Goal: Task Accomplishment & Management: Complete application form

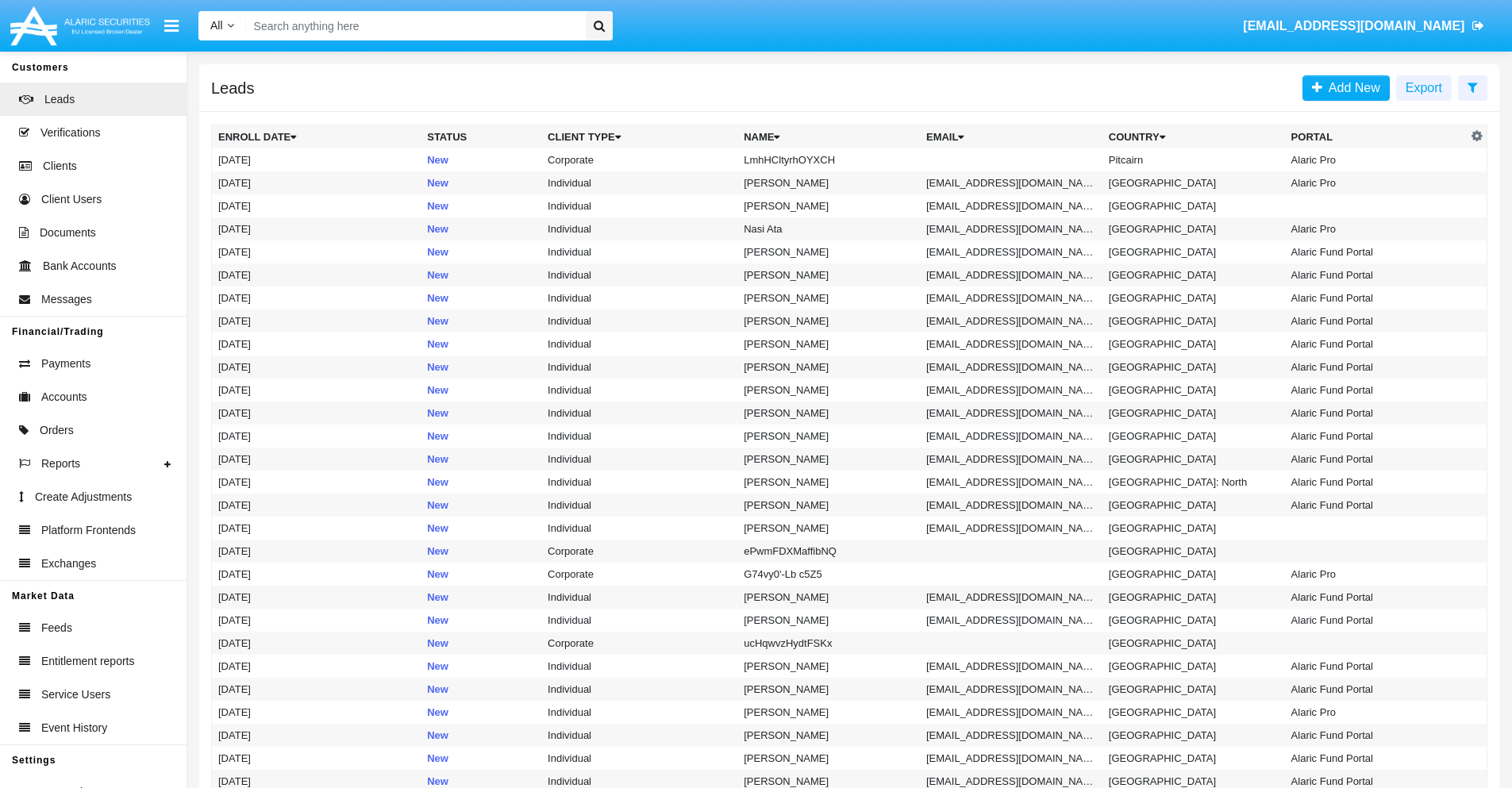
click at [1472, 86] on icon at bounding box center [1472, 87] width 10 height 13
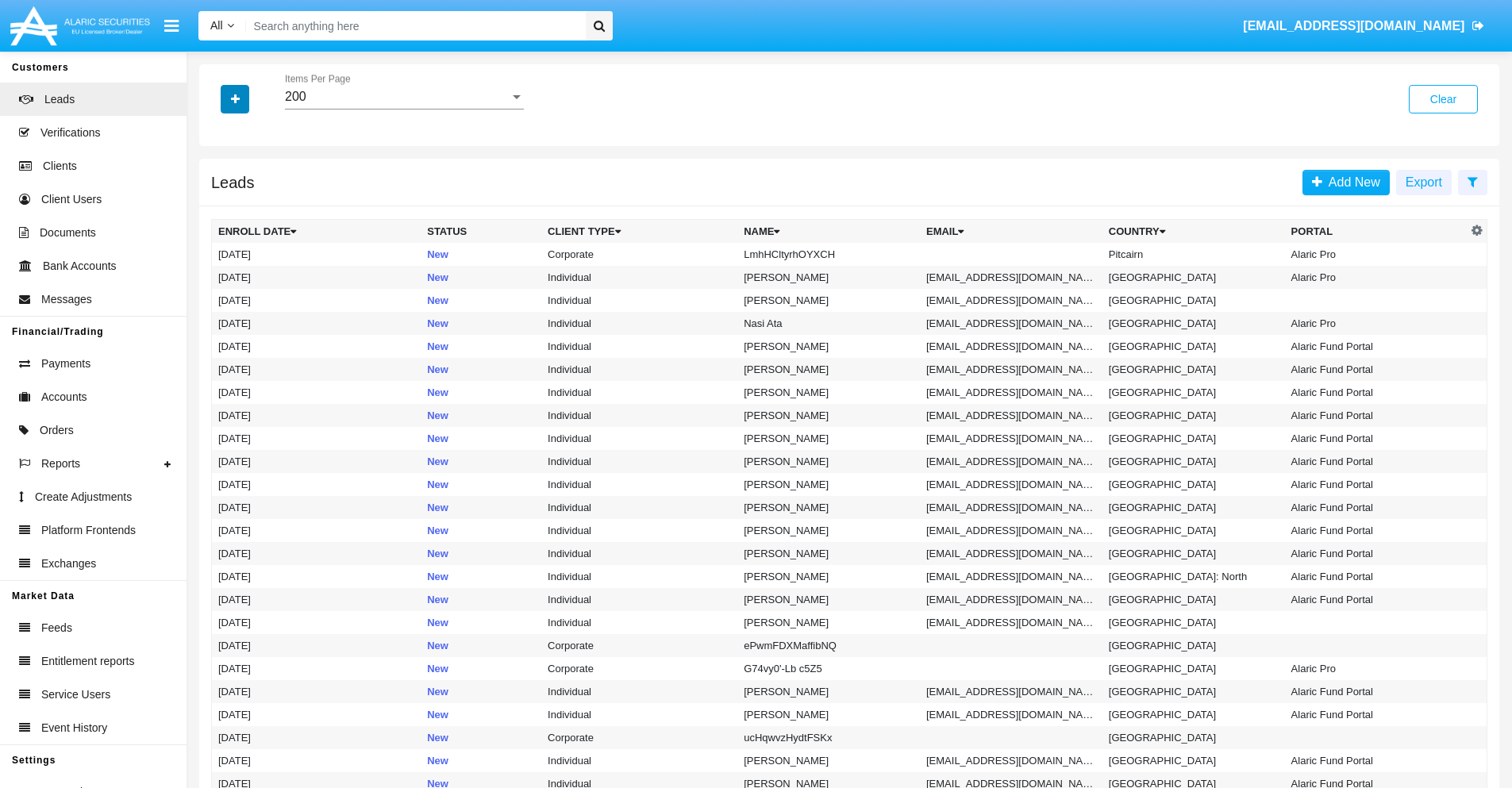
click at [235, 98] on icon "button" at bounding box center [235, 99] width 9 height 11
click at [248, 178] on span "Name" at bounding box center [248, 178] width 34 height 19
click at [218, 184] on input "Name" at bounding box center [217, 184] width 1 height 1
checkbox input "true"
click at [235, 98] on icon "button" at bounding box center [235, 99] width 9 height 11
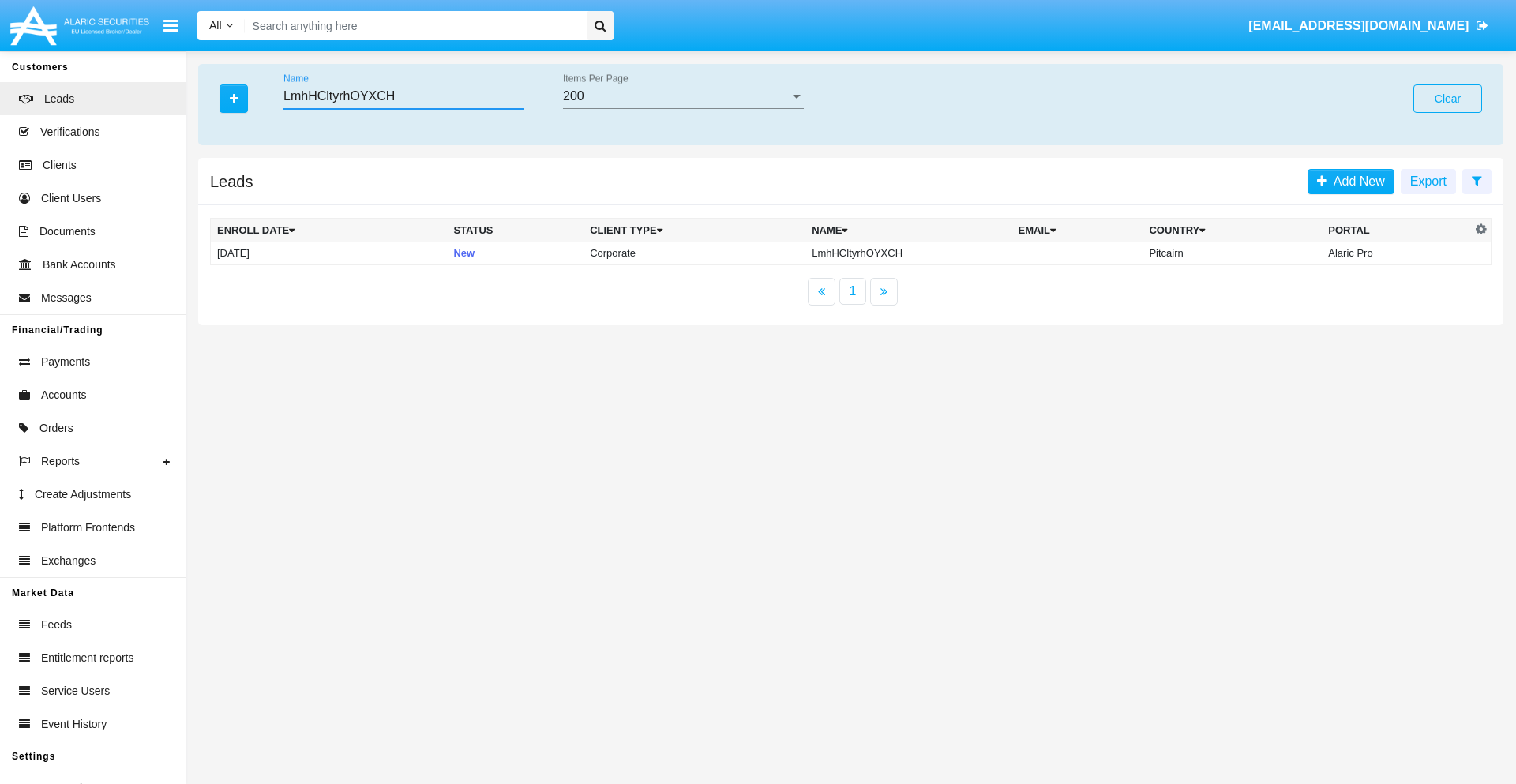
type input "LmhHCltyrhOYXCH"
click at [907, 253] on td "LmhHCltyrhOYXCH" at bounding box center [909, 253] width 206 height 23
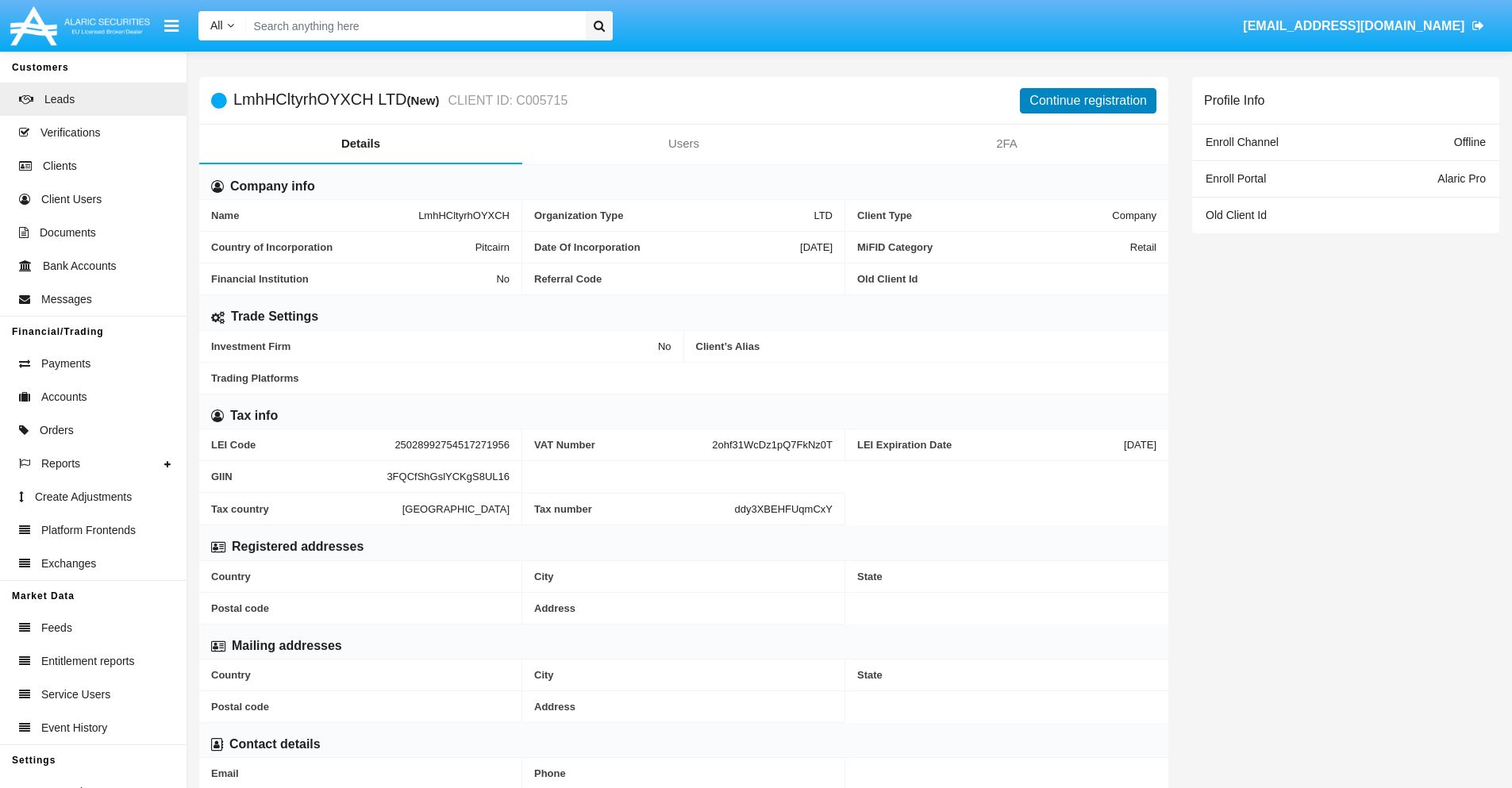
click at [1088, 100] on button "Continue registration" at bounding box center [1087, 100] width 136 height 25
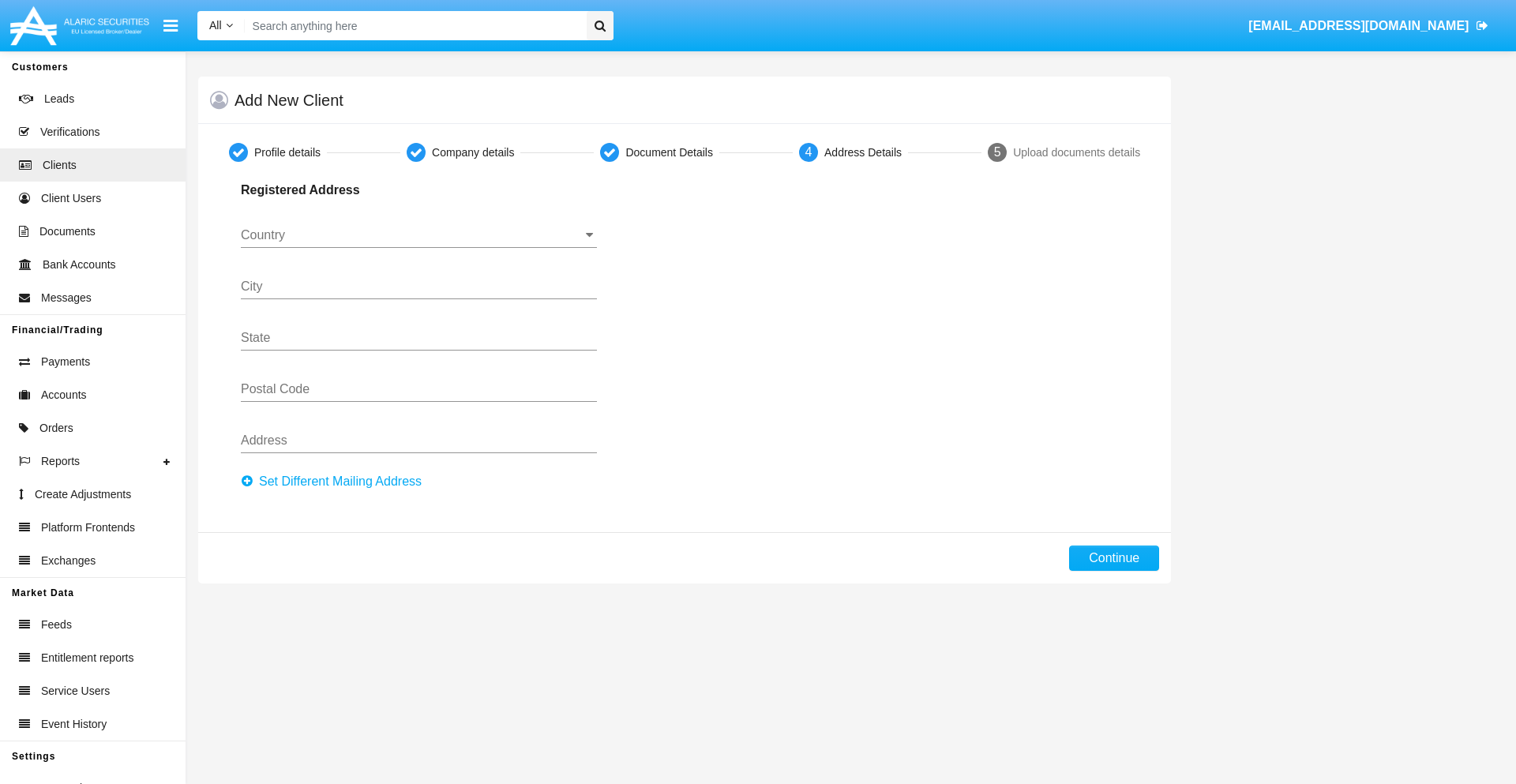
click at [336, 482] on button "Set Different Mailing Address" at bounding box center [336, 481] width 190 height 25
click at [419, 235] on input "Country" at bounding box center [419, 235] width 356 height 14
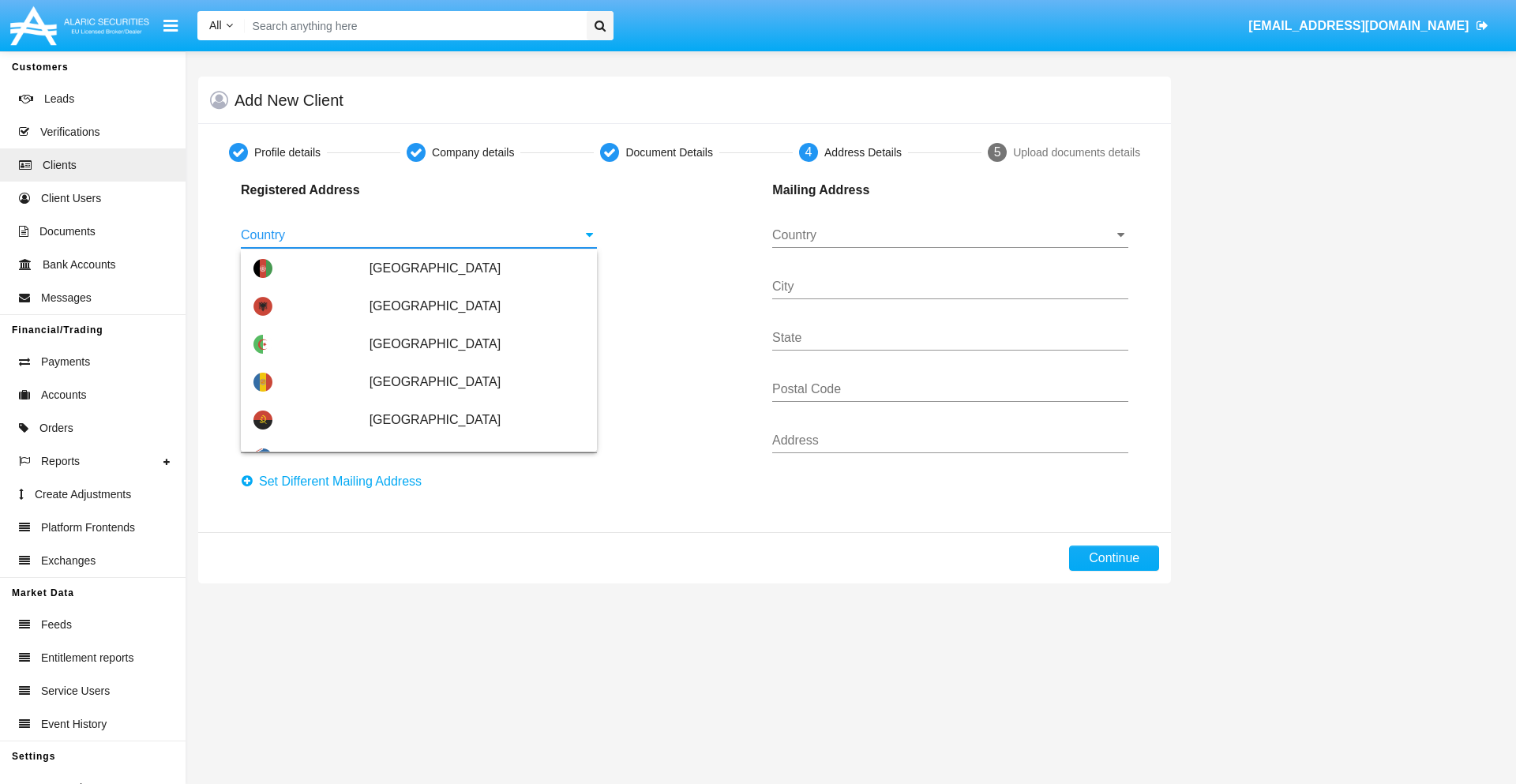
scroll to position [935, 0]
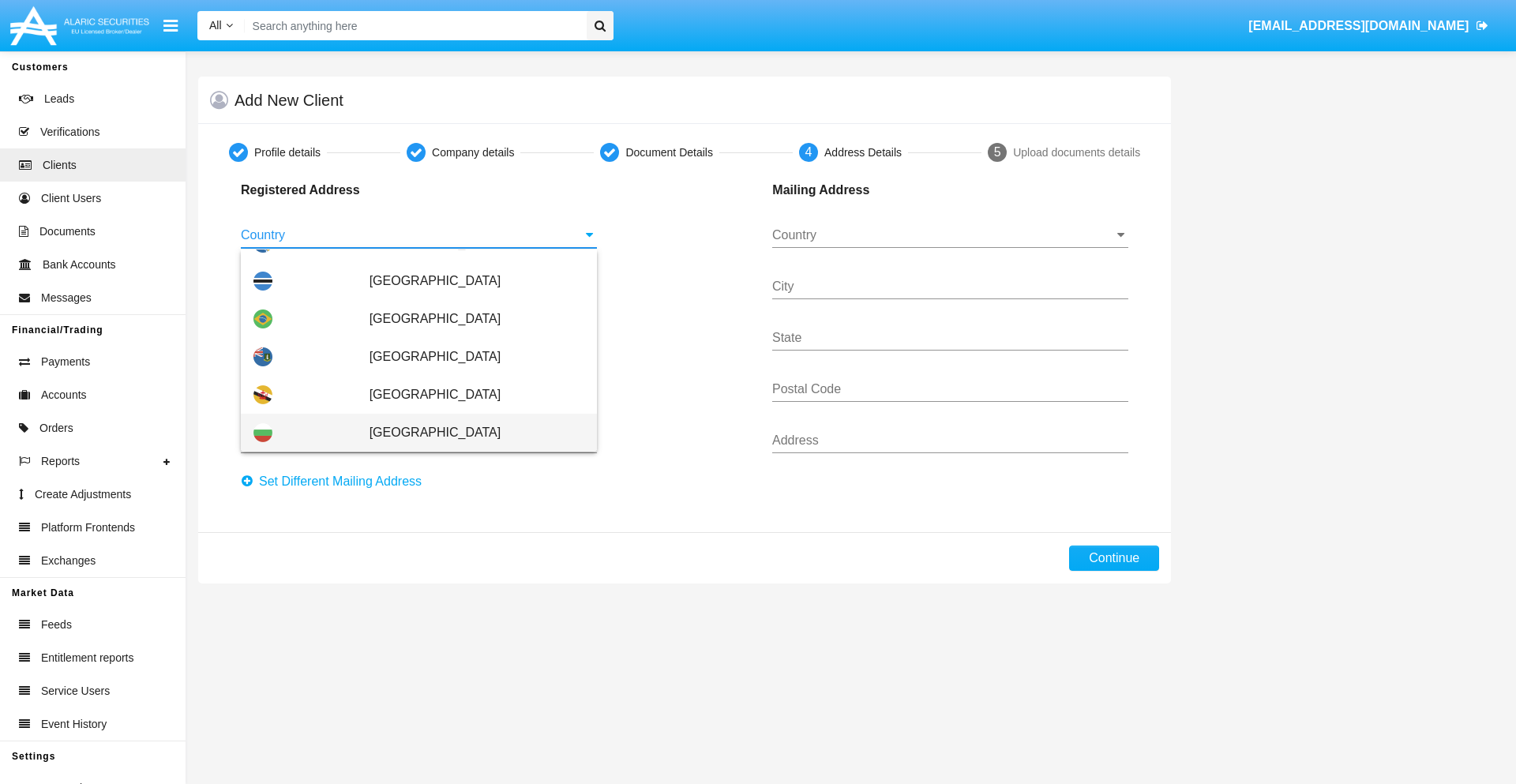
click at [468, 433] on span "Bulgaria" at bounding box center [476, 432] width 215 height 38
type input "Bulgaria"
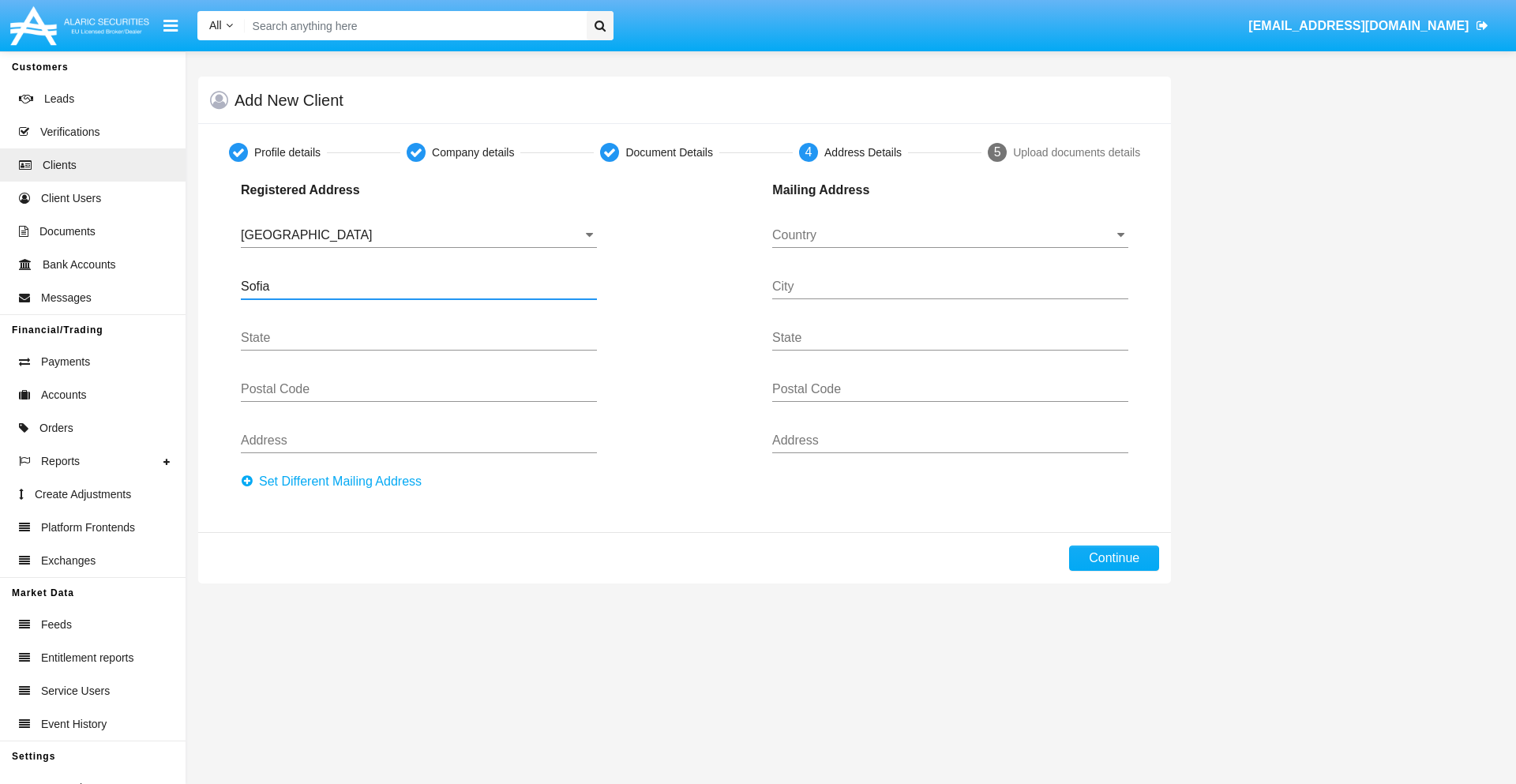
type input "Sofia"
type input "1000"
type input "Vasil Levski"
click at [950, 235] on input "Country" at bounding box center [950, 235] width 356 height 14
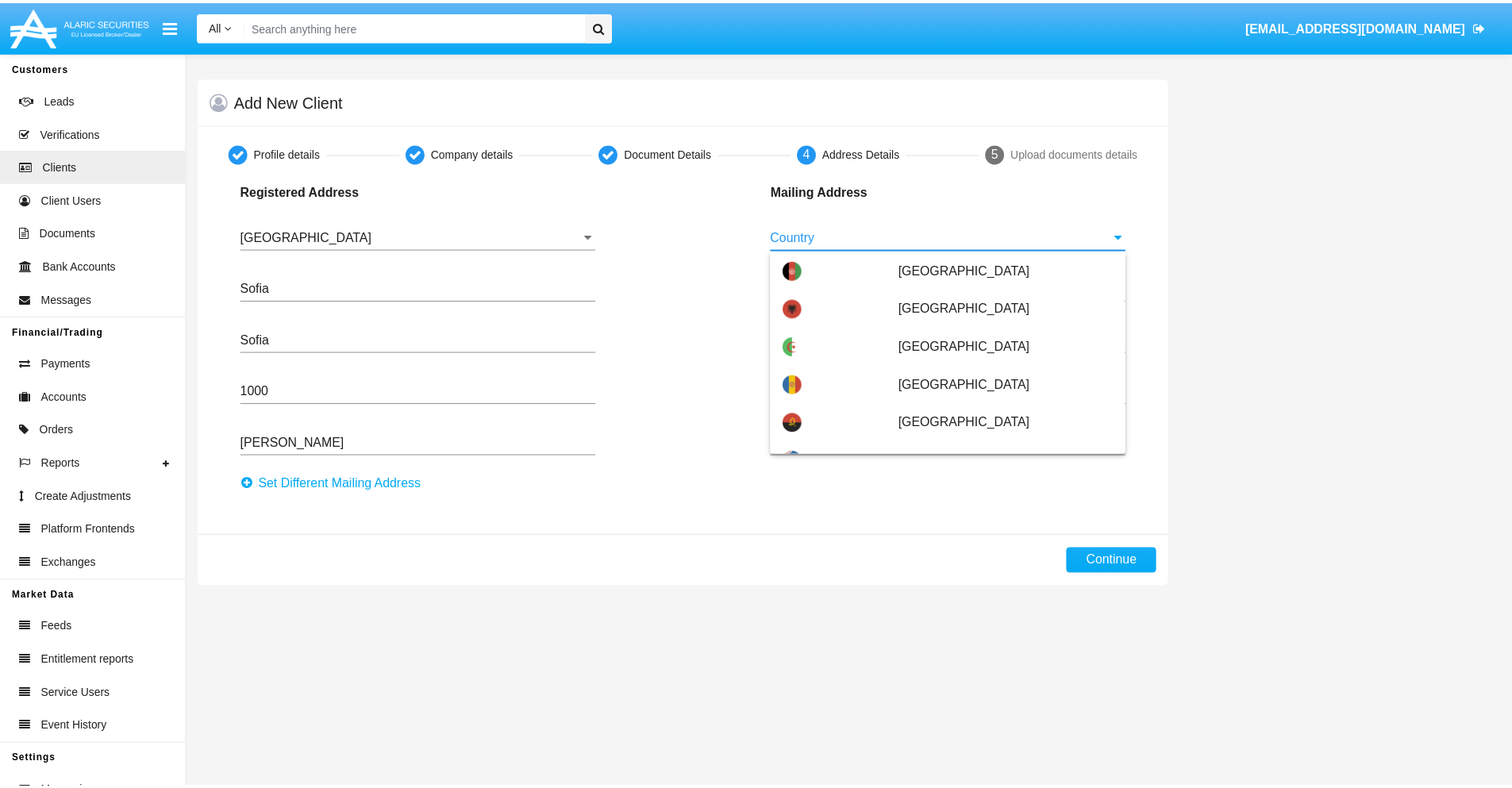
scroll to position [102, 0]
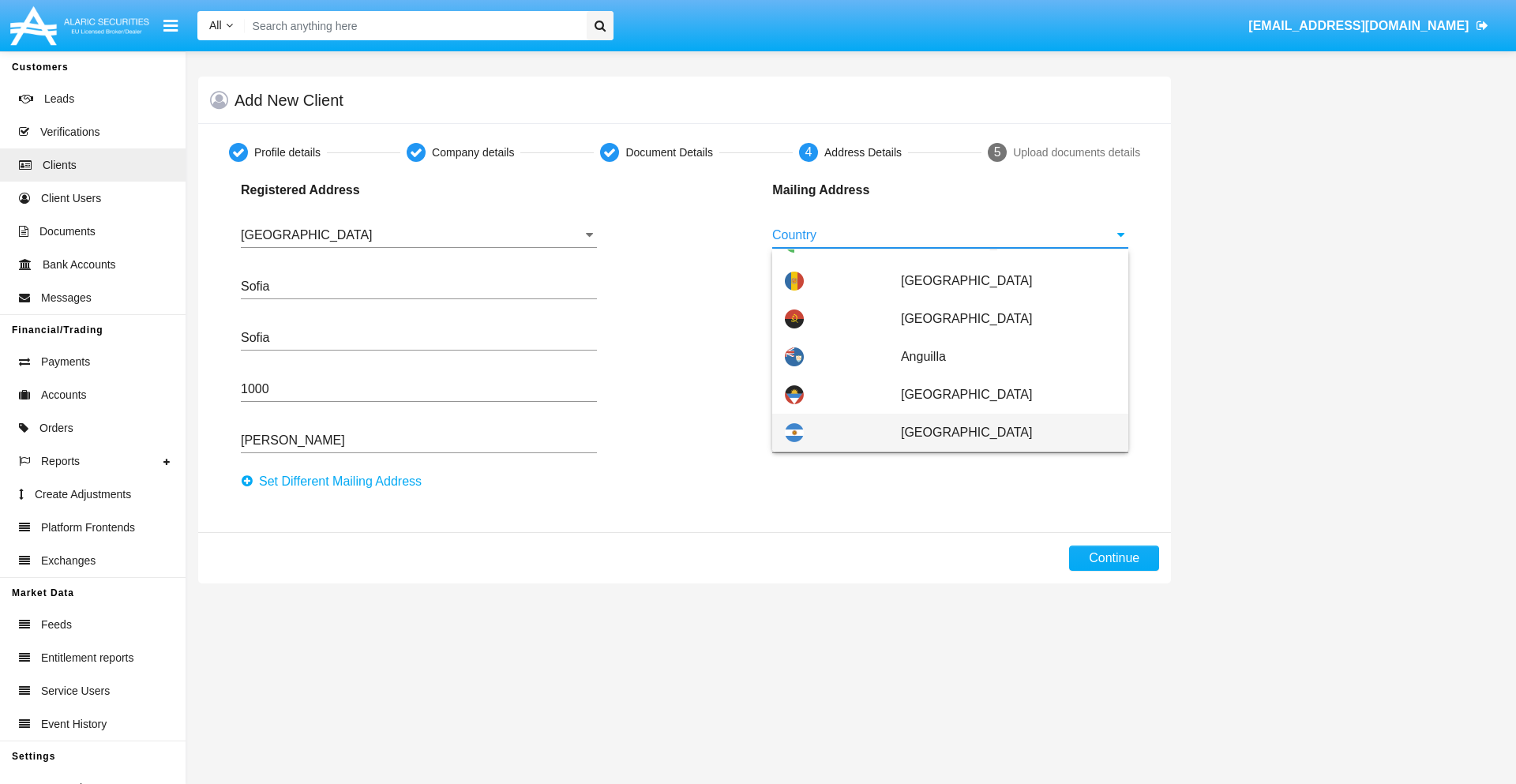
click at [999, 433] on span "Argentina" at bounding box center [1008, 432] width 215 height 38
type input "Argentina"
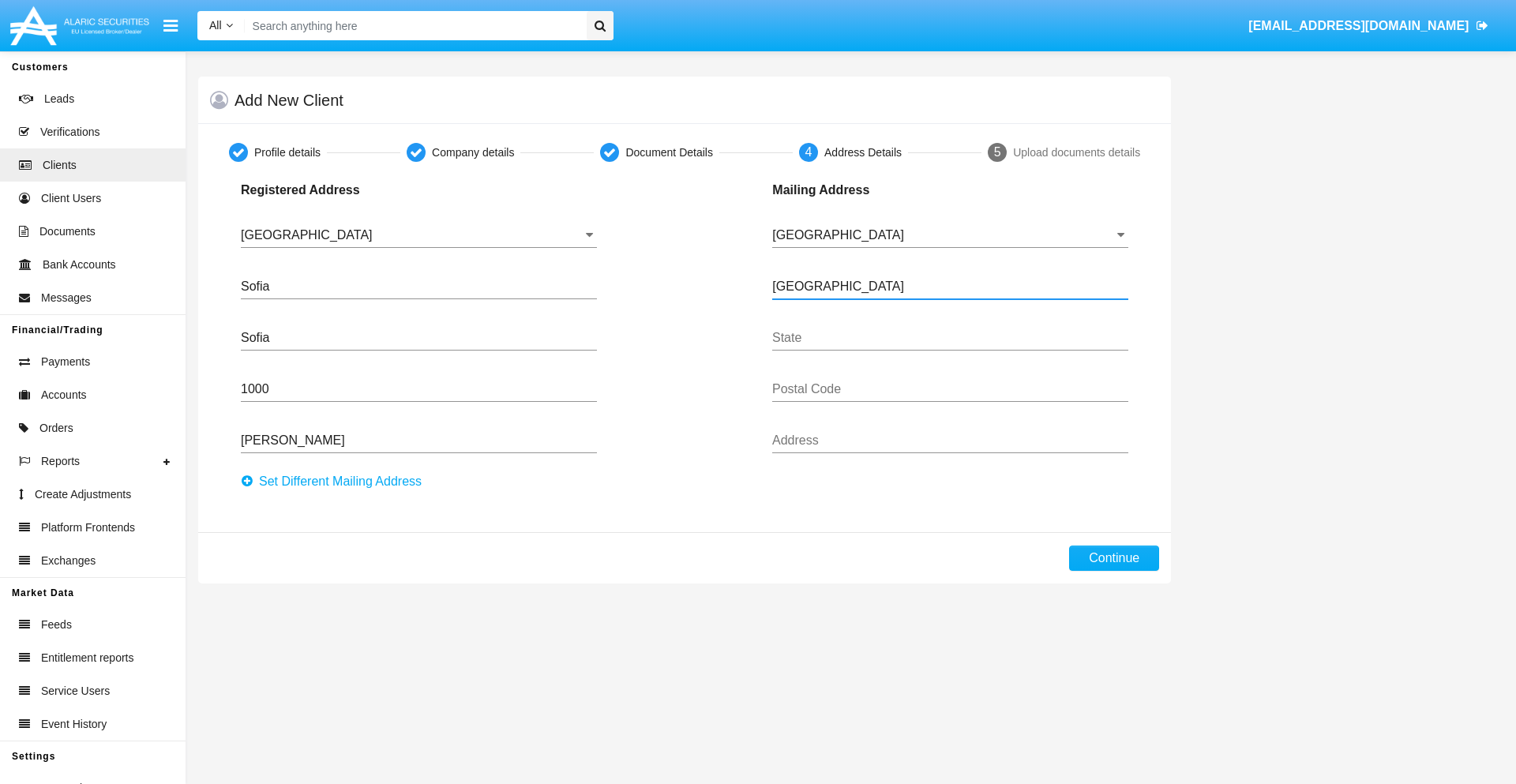
type input "Buenos Aires"
type input "7777"
type input "Test Mail Address"
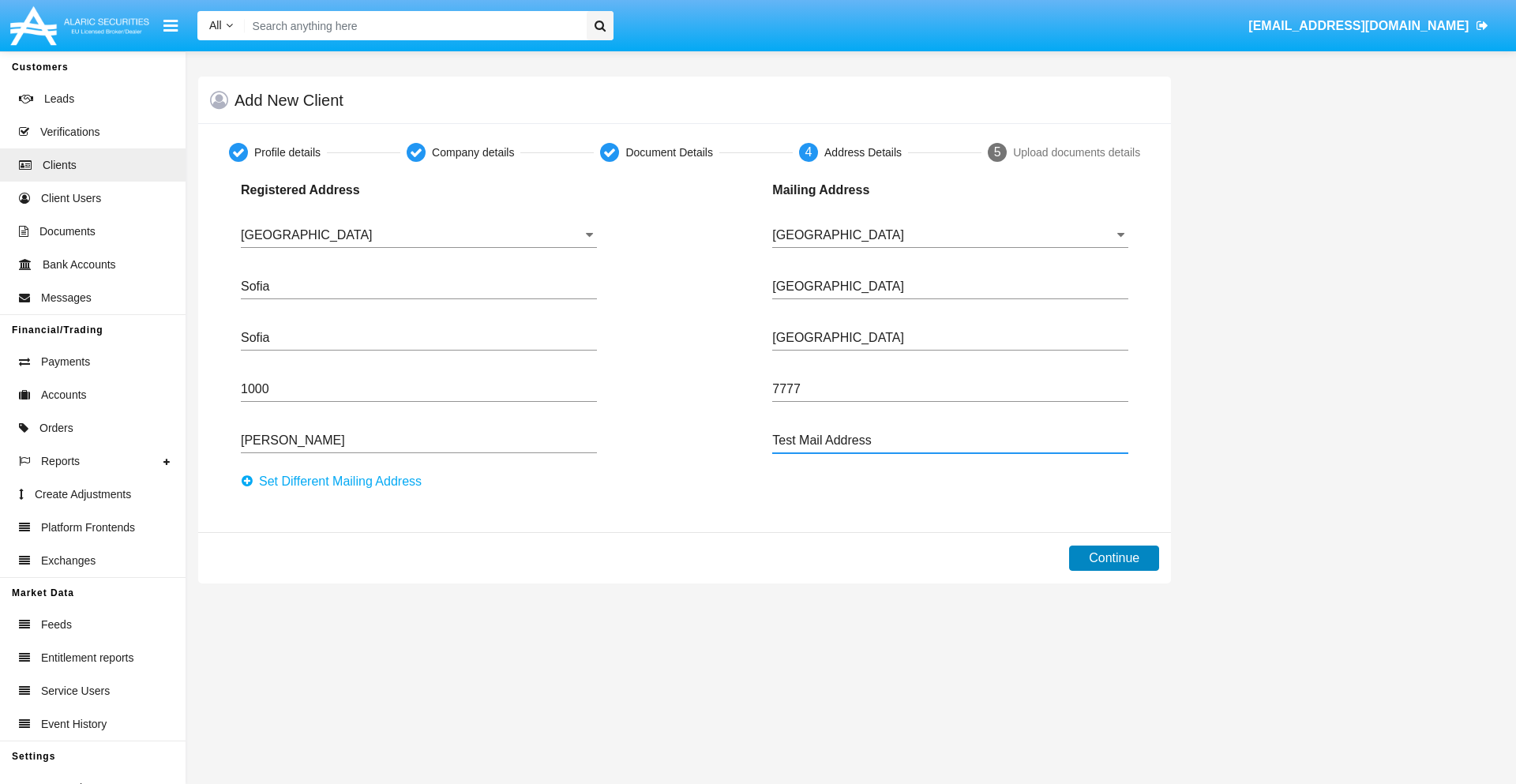
click at [1114, 558] on button "Continue" at bounding box center [1114, 557] width 90 height 25
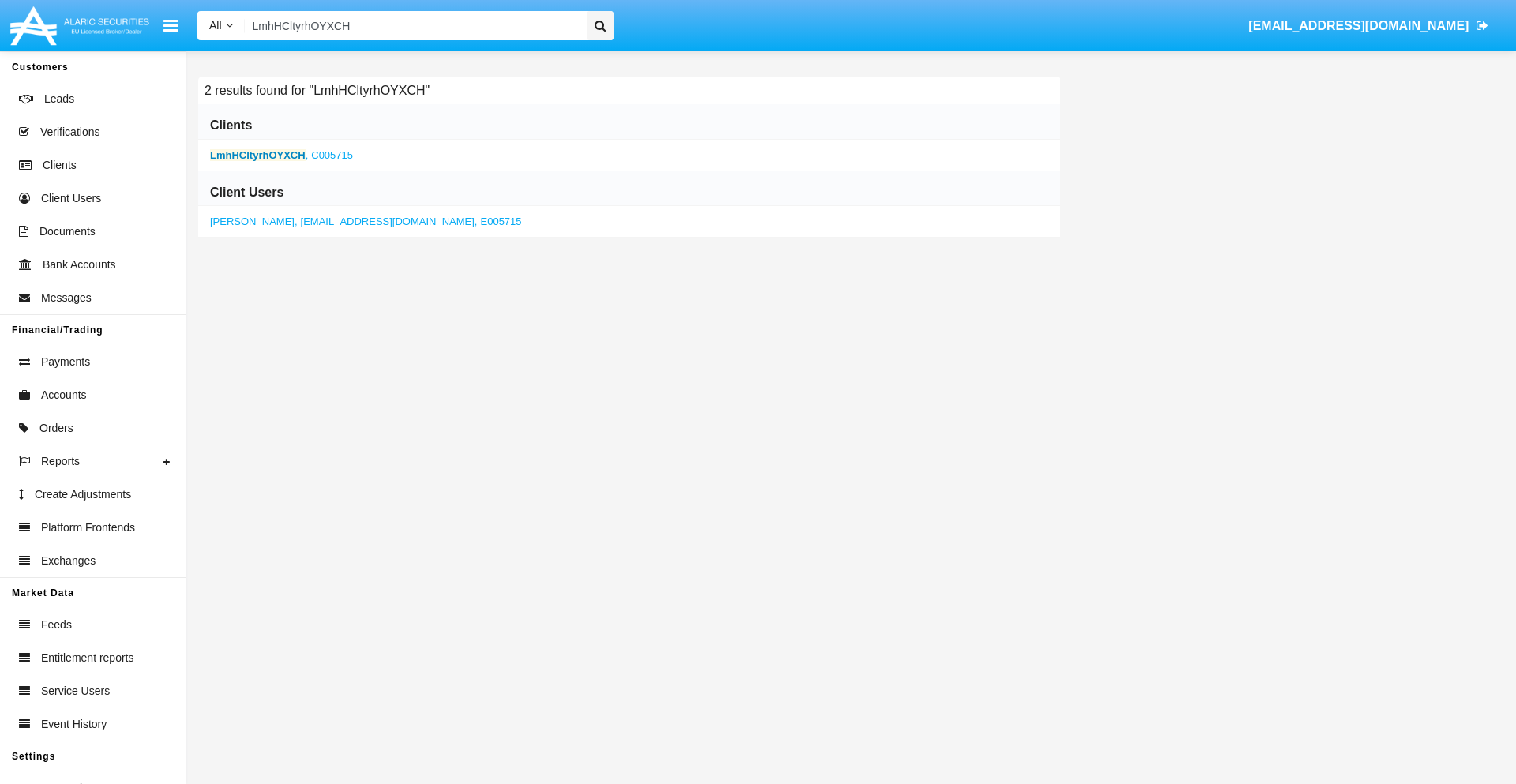
type input "LmhHCltyrhOYXCH"
click at [257, 155] on b "LmhHCltyrhOYXCH" at bounding box center [257, 155] width 96 height 12
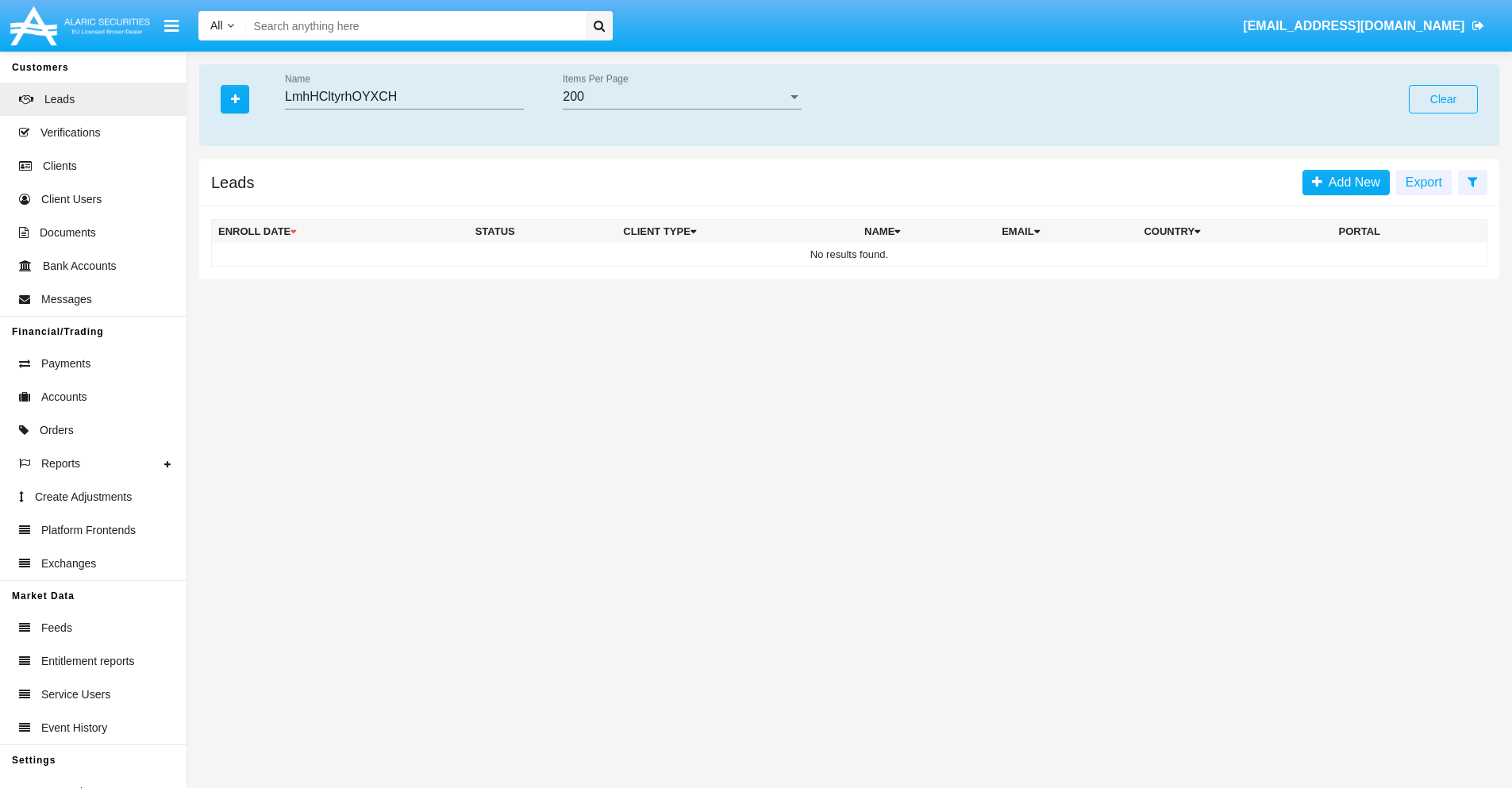
click at [1443, 99] on button "Clear" at bounding box center [1443, 98] width 69 height 28
